Goal: Task Accomplishment & Management: Complete application form

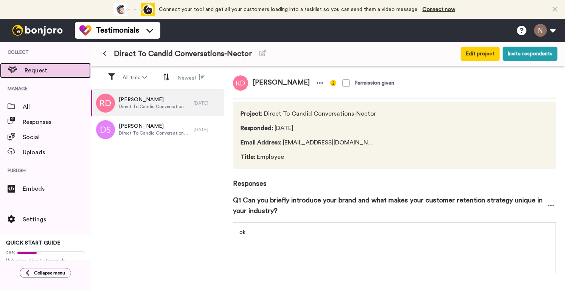
click at [39, 69] on span "Request" at bounding box center [58, 70] width 66 height 9
